Goal: Obtain resource: Obtain resource

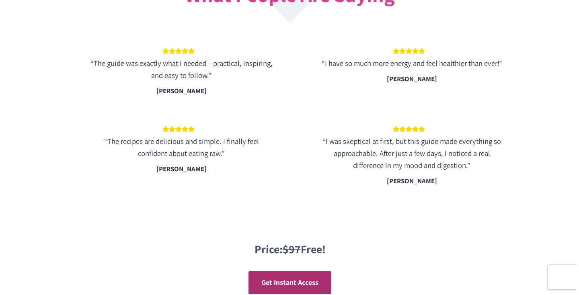
scroll to position [1425, 0]
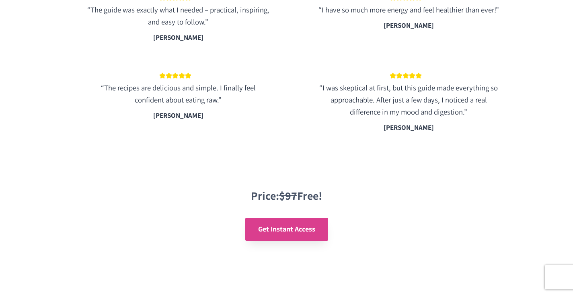
click at [270, 224] on span "Get Instant Access" at bounding box center [286, 228] width 57 height 9
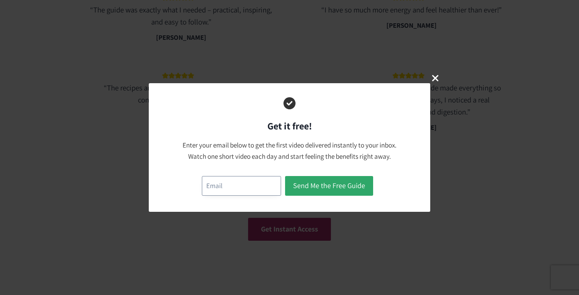
click at [223, 187] on input "email" at bounding box center [241, 186] width 79 height 20
type input "[EMAIL_ADDRESS][DOMAIN_NAME]"
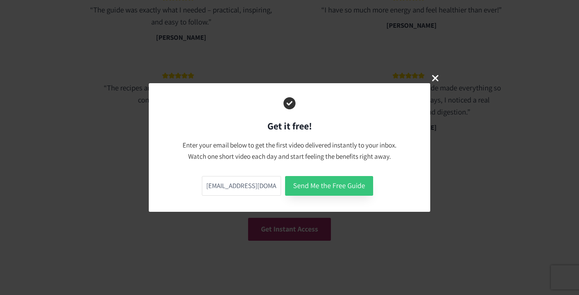
click at [322, 186] on button "Send Me the Free Guide" at bounding box center [329, 186] width 88 height 20
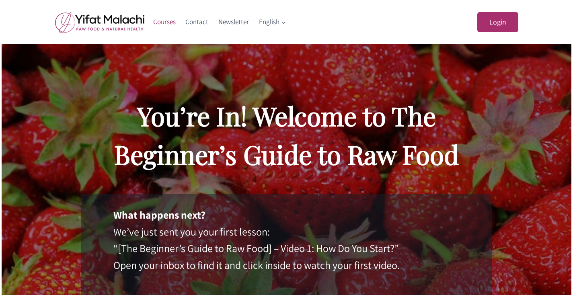
click at [167, 22] on link "Courses" at bounding box center [164, 21] width 33 height 19
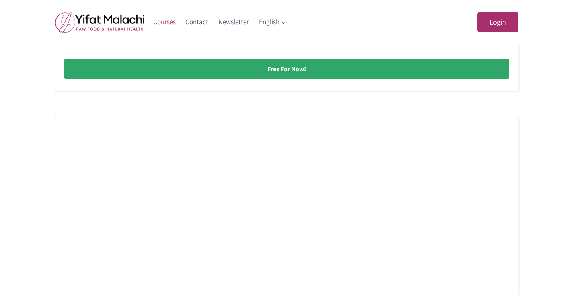
scroll to position [510, 0]
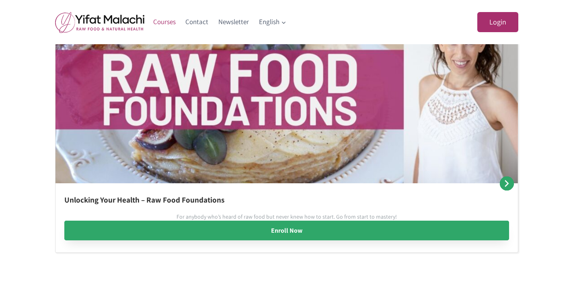
click at [174, 227] on link "Enroll Now" at bounding box center [286, 231] width 444 height 20
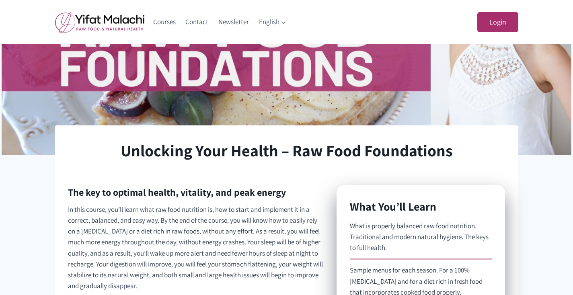
scroll to position [72, 0]
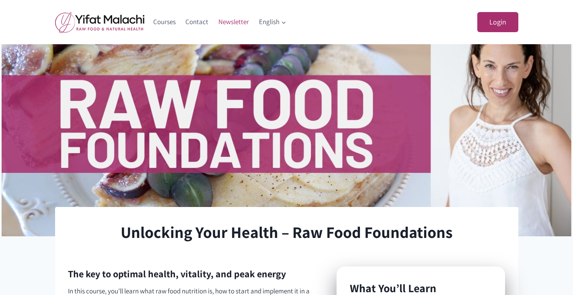
click at [232, 23] on link "Newsletter" at bounding box center [233, 21] width 41 height 19
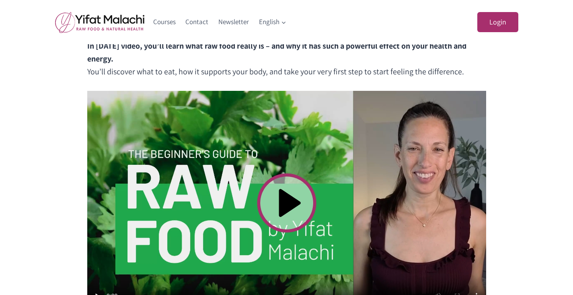
scroll to position [225, 0]
click at [287, 202] on video at bounding box center [286, 203] width 399 height 224
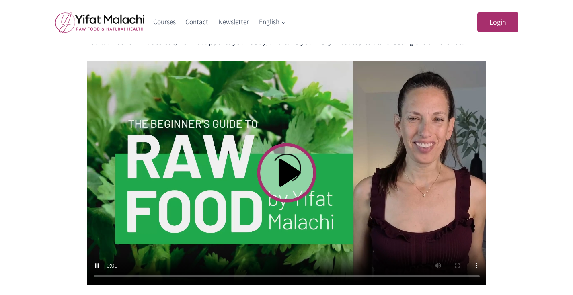
scroll to position [265, 0]
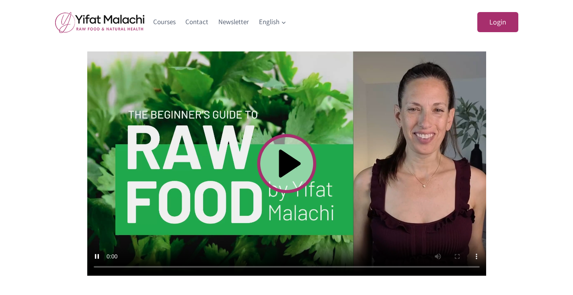
click at [108, 267] on video at bounding box center [286, 163] width 399 height 224
click at [108, 268] on video at bounding box center [286, 163] width 399 height 224
